Goal: Task Accomplishment & Management: Complete application form

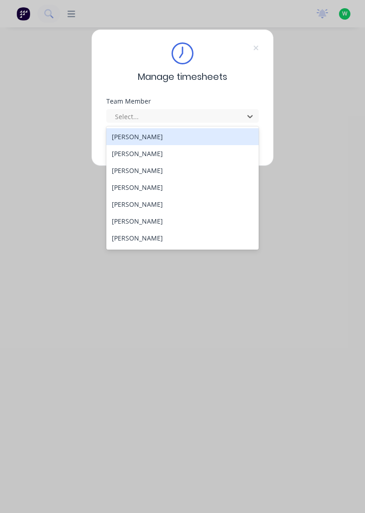
click at [138, 189] on div "[PERSON_NAME]" at bounding box center [182, 187] width 153 height 17
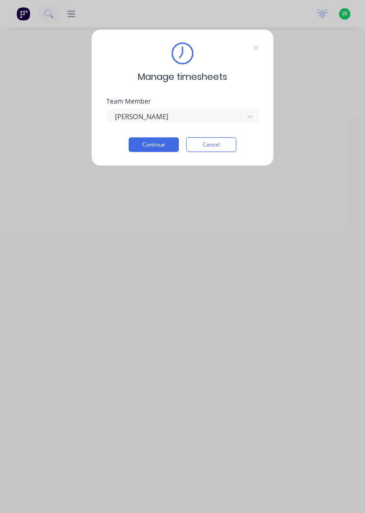
click at [157, 146] on button "Continue" at bounding box center [154, 144] width 50 height 15
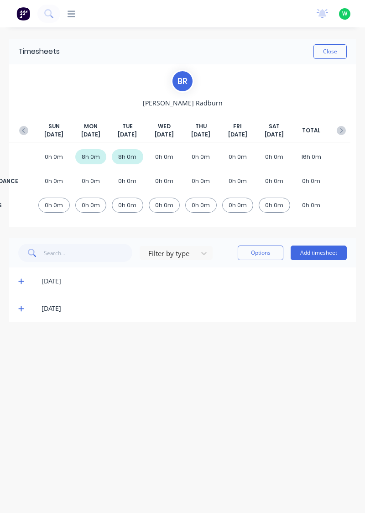
click at [317, 255] on button "Add timesheet" at bounding box center [319, 253] width 56 height 15
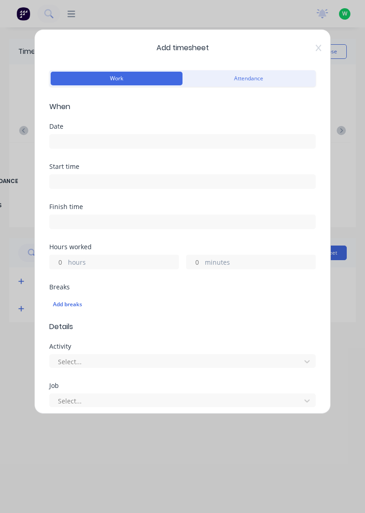
click at [79, 137] on input at bounding box center [183, 142] width 266 height 14
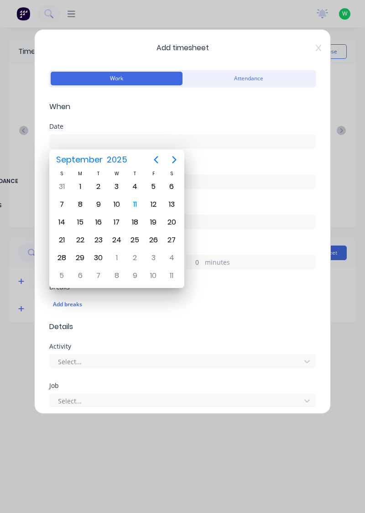
click at [117, 202] on div "10" at bounding box center [117, 205] width 14 height 14
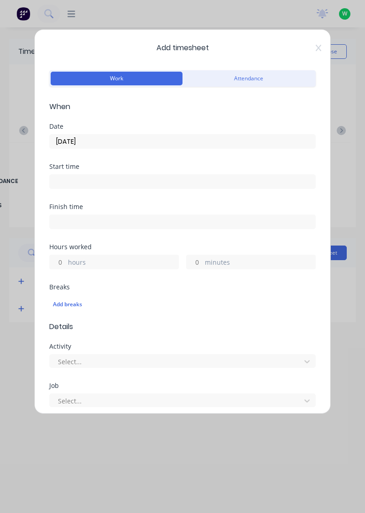
type input "[DATE]"
click at [243, 77] on button "Attendance" at bounding box center [249, 79] width 132 height 14
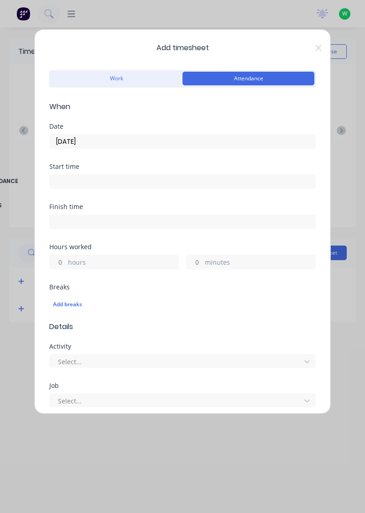
click at [130, 74] on button "Work" at bounding box center [117, 79] width 132 height 14
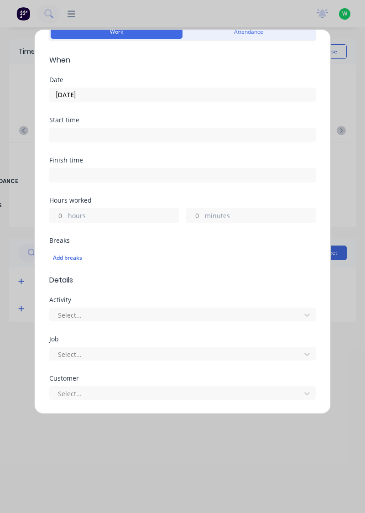
scroll to position [46, 0]
click at [56, 213] on input "hours" at bounding box center [58, 216] width 16 height 14
type input "2"
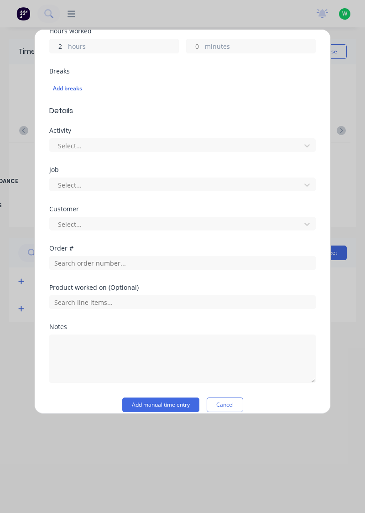
scroll to position [217, 0]
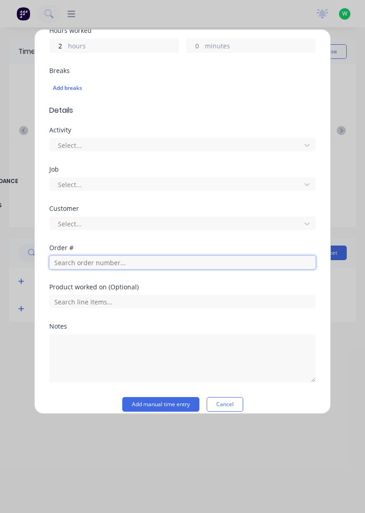
click at [82, 264] on input "text" at bounding box center [182, 263] width 267 height 14
type input "18778"
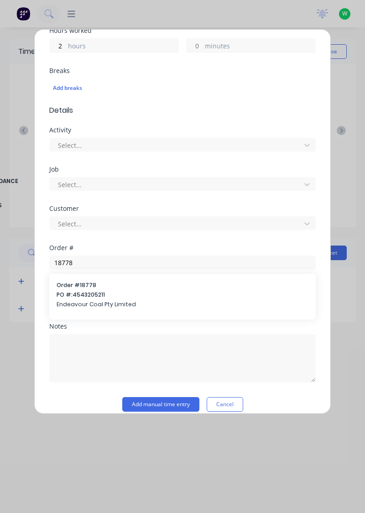
click at [104, 301] on span "Endeavour Coal Pty Limited" at bounding box center [183, 305] width 252 height 8
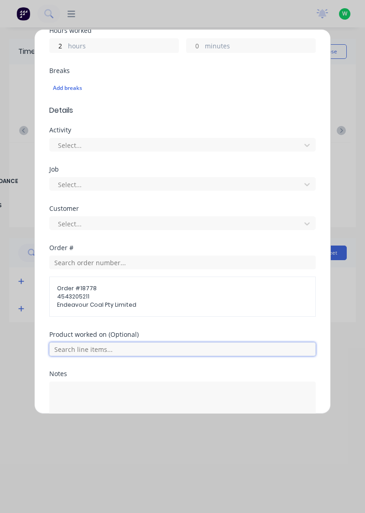
click at [94, 343] on input "text" at bounding box center [182, 350] width 267 height 14
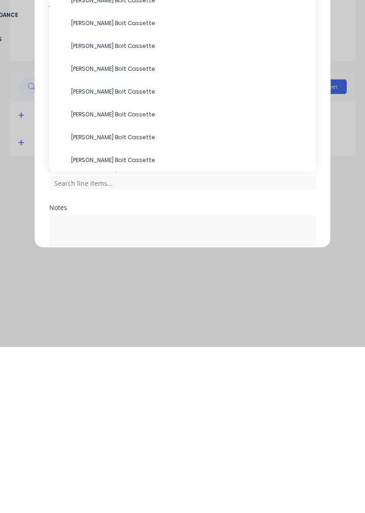
click at [101, 185] on span "[PERSON_NAME] Bolt Cassette" at bounding box center [190, 189] width 238 height 8
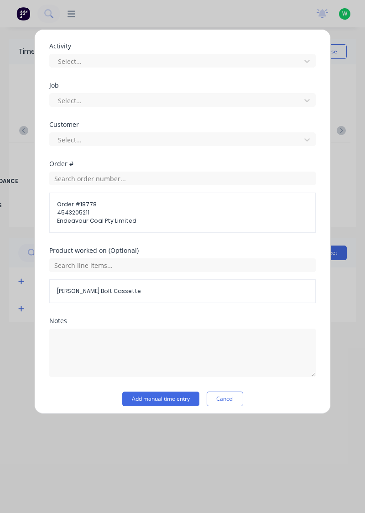
scroll to position [303, 0]
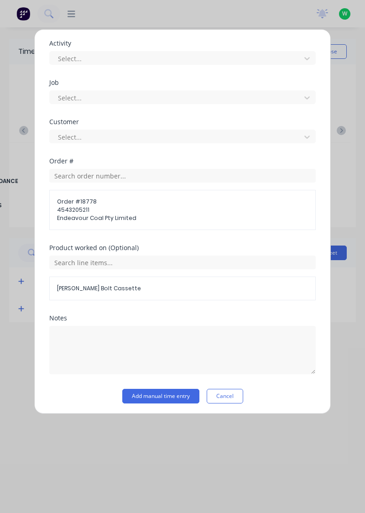
click at [169, 389] on button "Add manual time entry" at bounding box center [160, 396] width 77 height 15
click at [168, 394] on button "Add manual time entry" at bounding box center [160, 396] width 77 height 15
click at [231, 395] on button "Cancel" at bounding box center [225, 396] width 37 height 15
